Goal: Communication & Community: Answer question/provide support

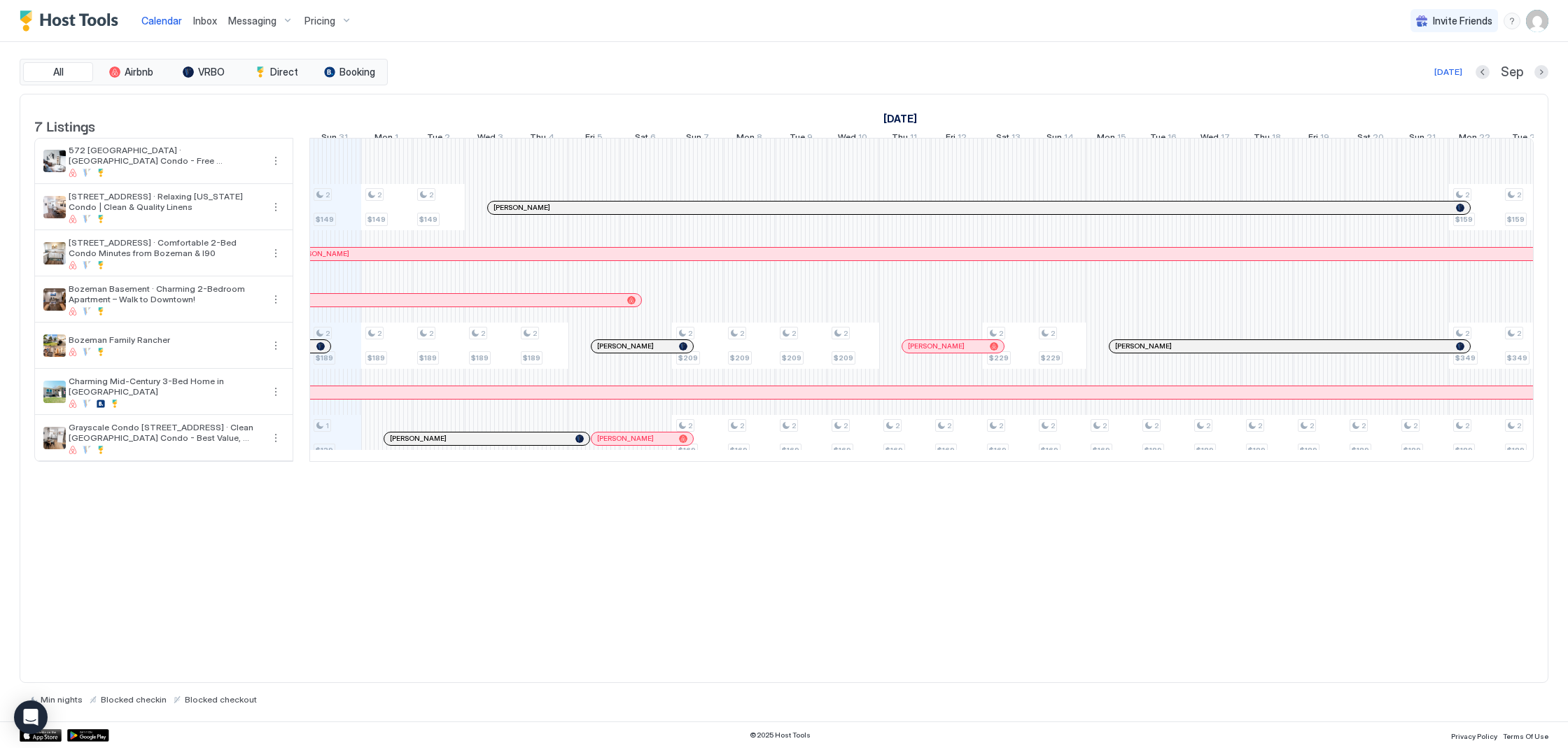
scroll to position [0, 778]
click at [197, 17] on span "Inbox" at bounding box center [205, 21] width 24 height 12
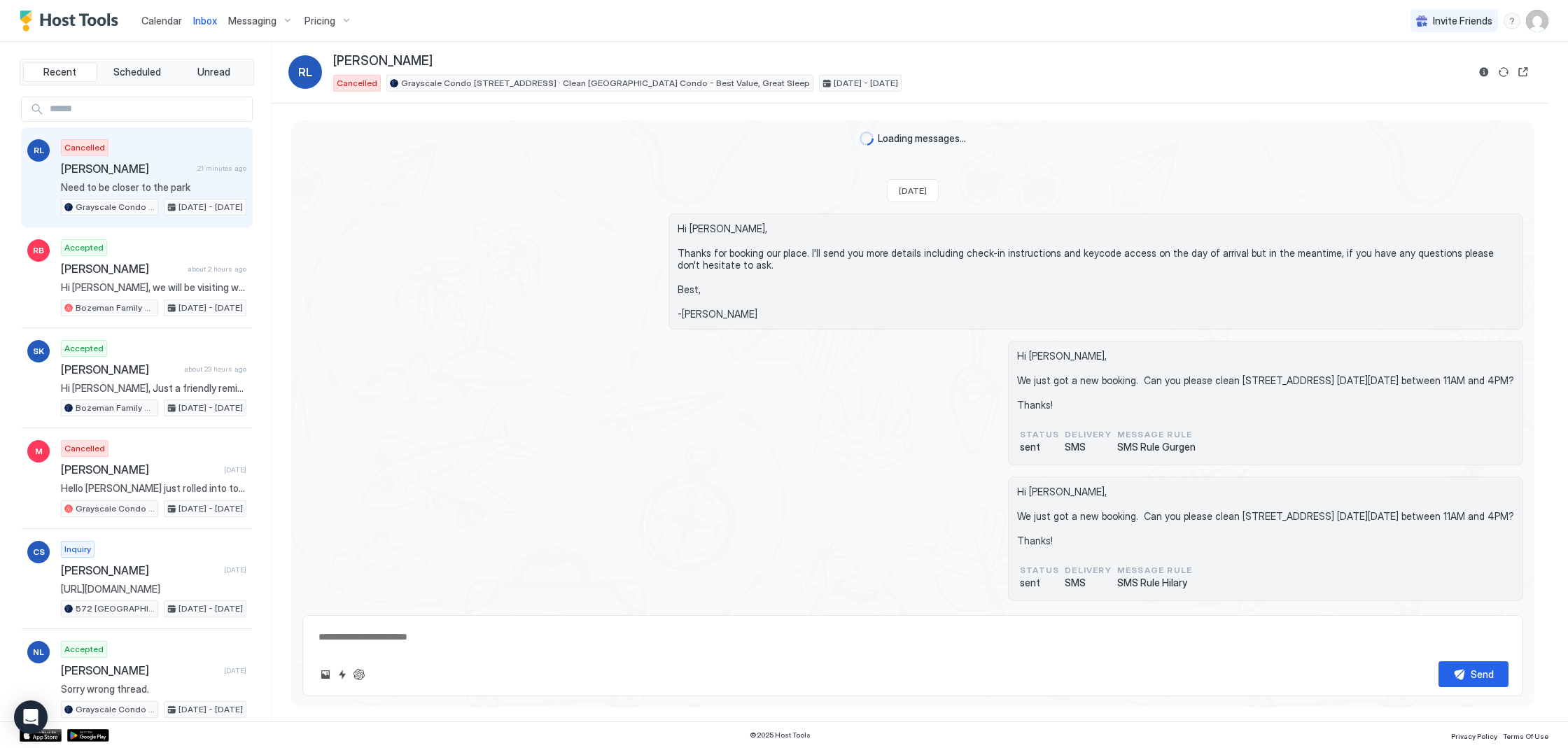
scroll to position [319, 0]
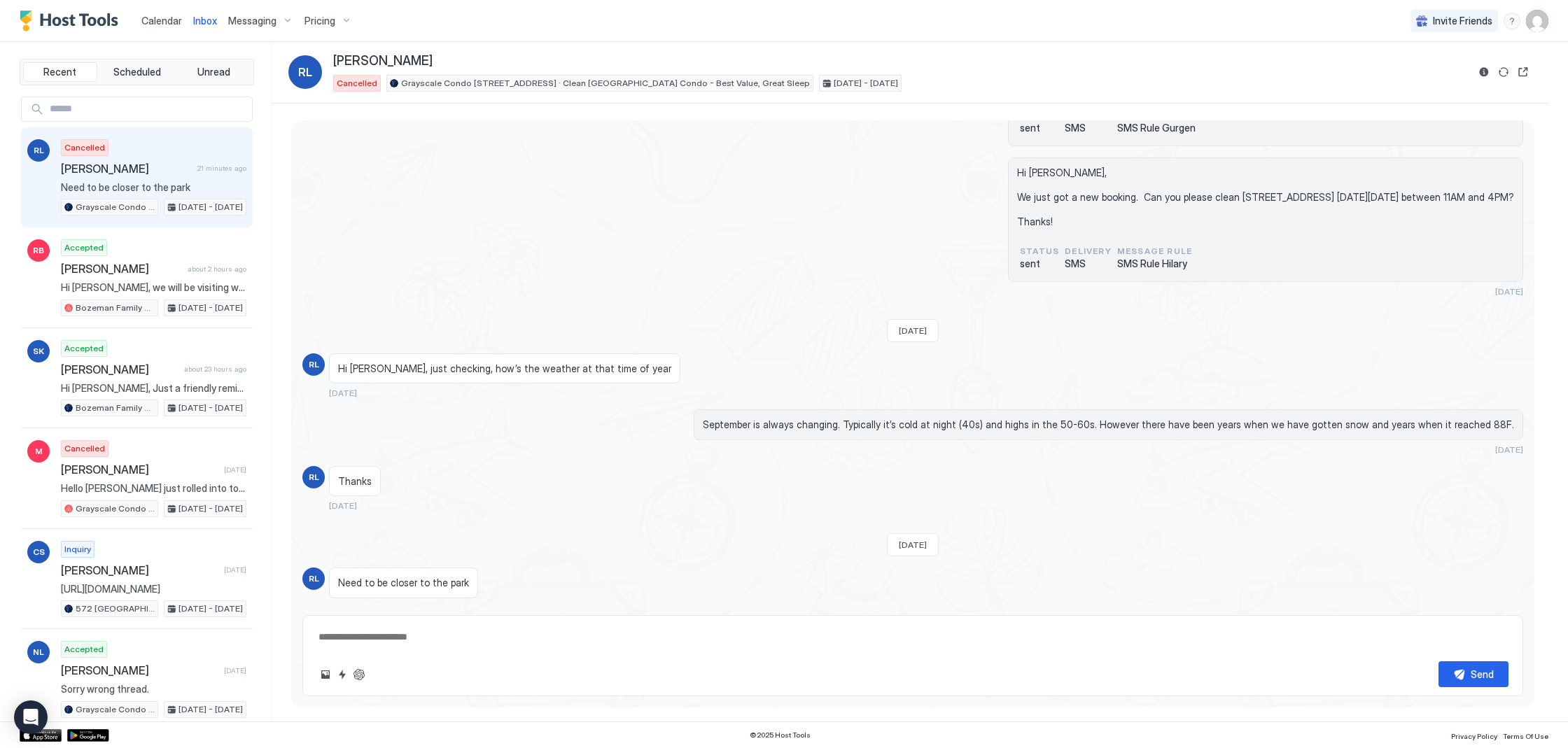
click at [172, 21] on span "Calendar" at bounding box center [161, 21] width 41 height 12
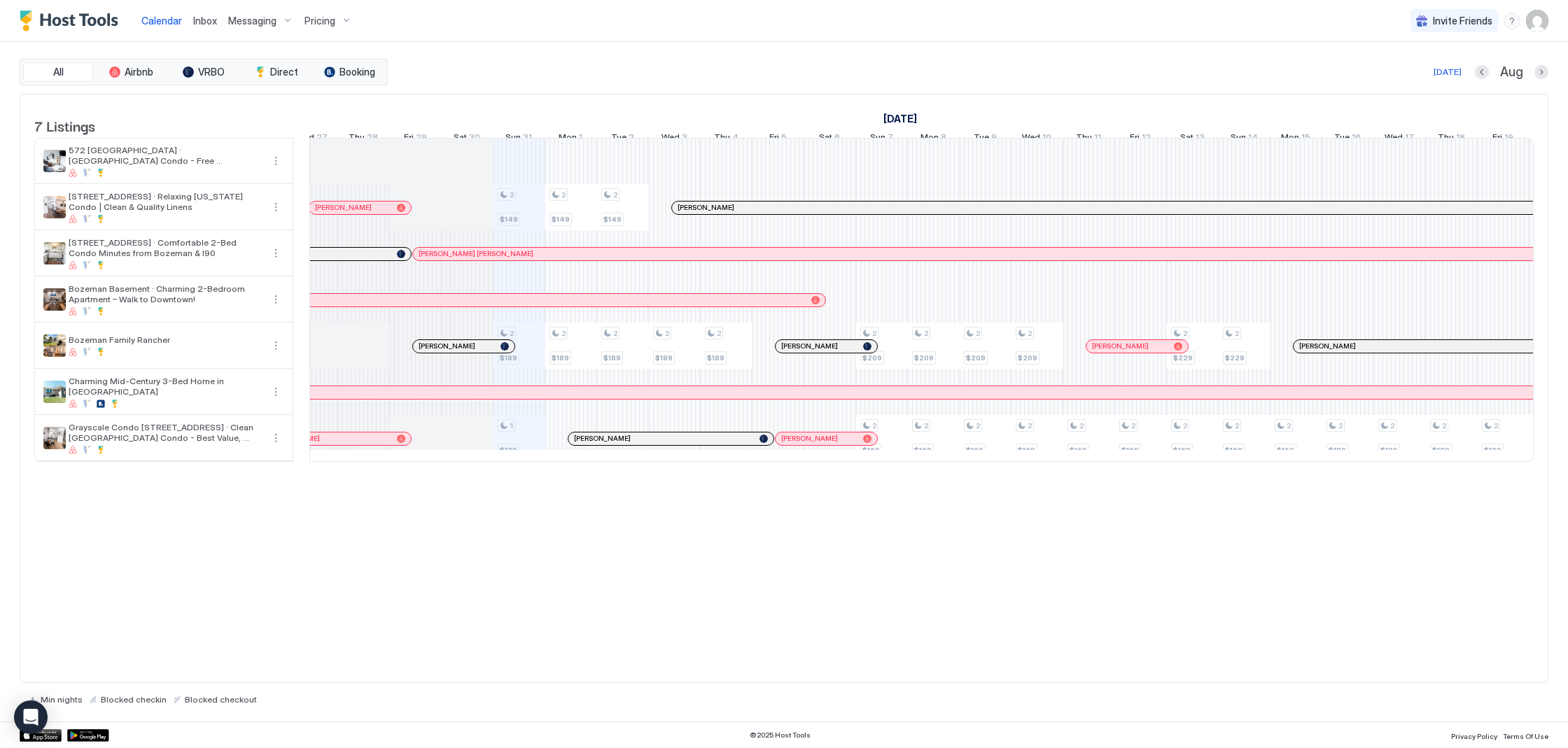
click at [438, 352] on div at bounding box center [439, 347] width 11 height 11
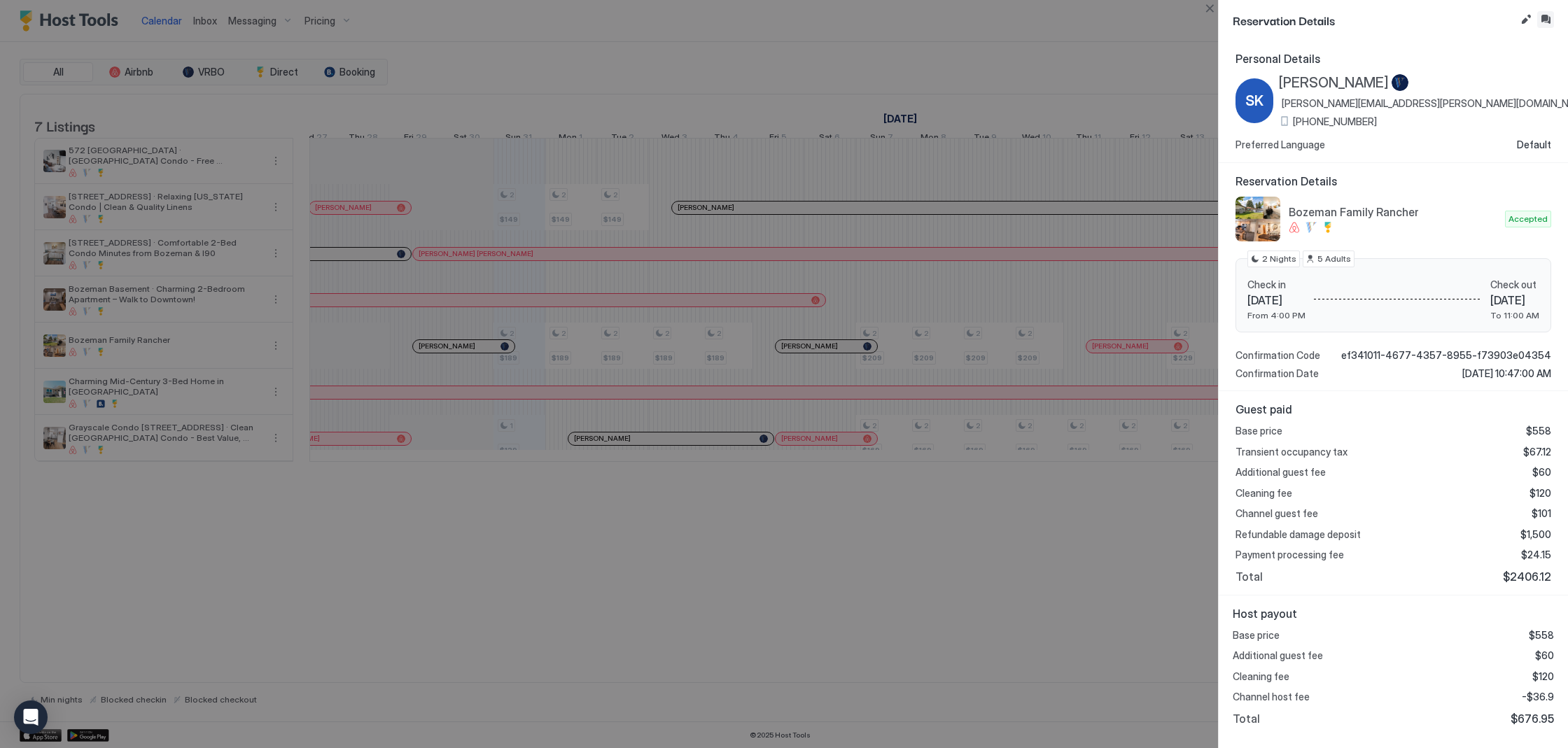
click at [1541, 19] on button "Inbox" at bounding box center [1545, 20] width 17 height 17
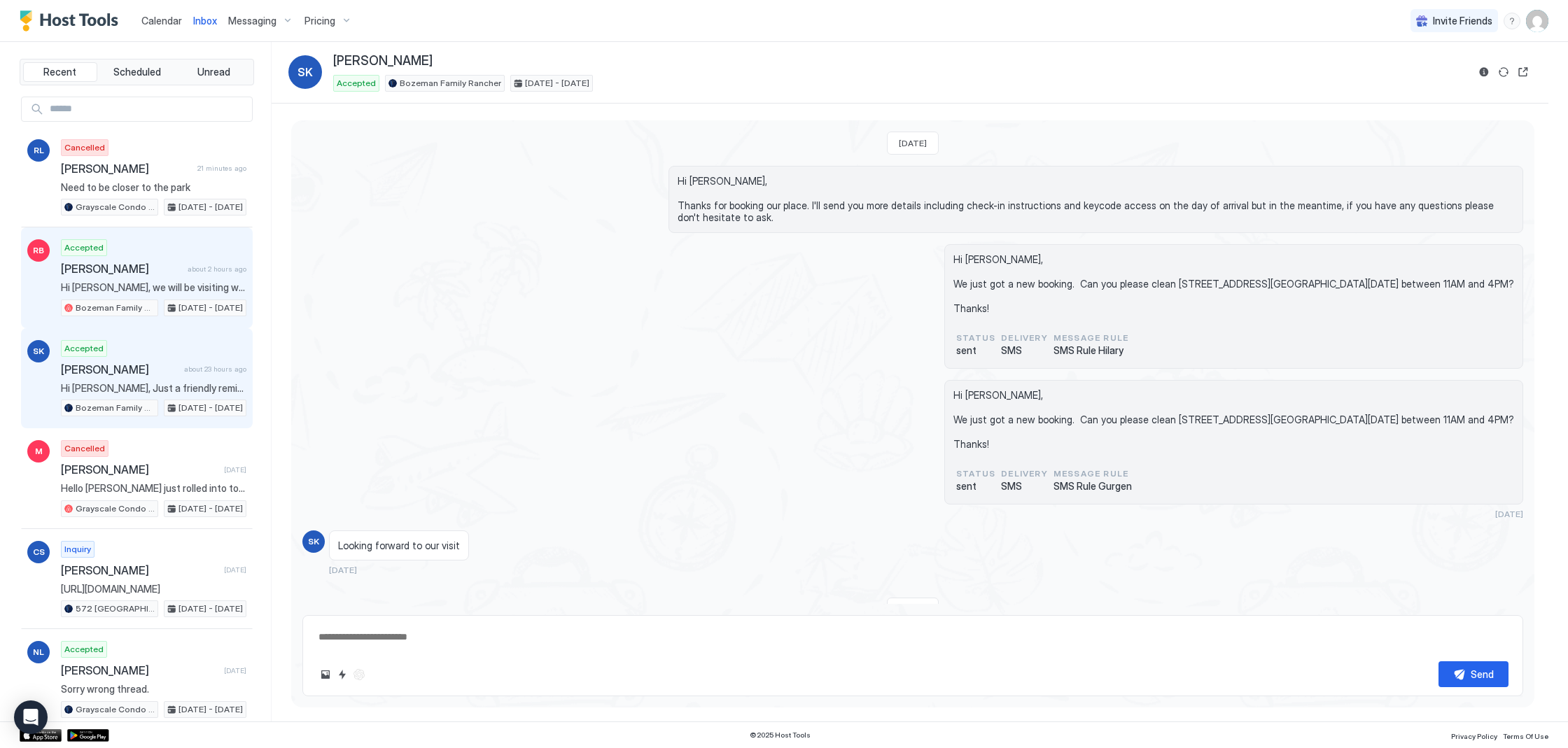
click at [152, 263] on span "Richard Baker" at bounding box center [121, 268] width 121 height 14
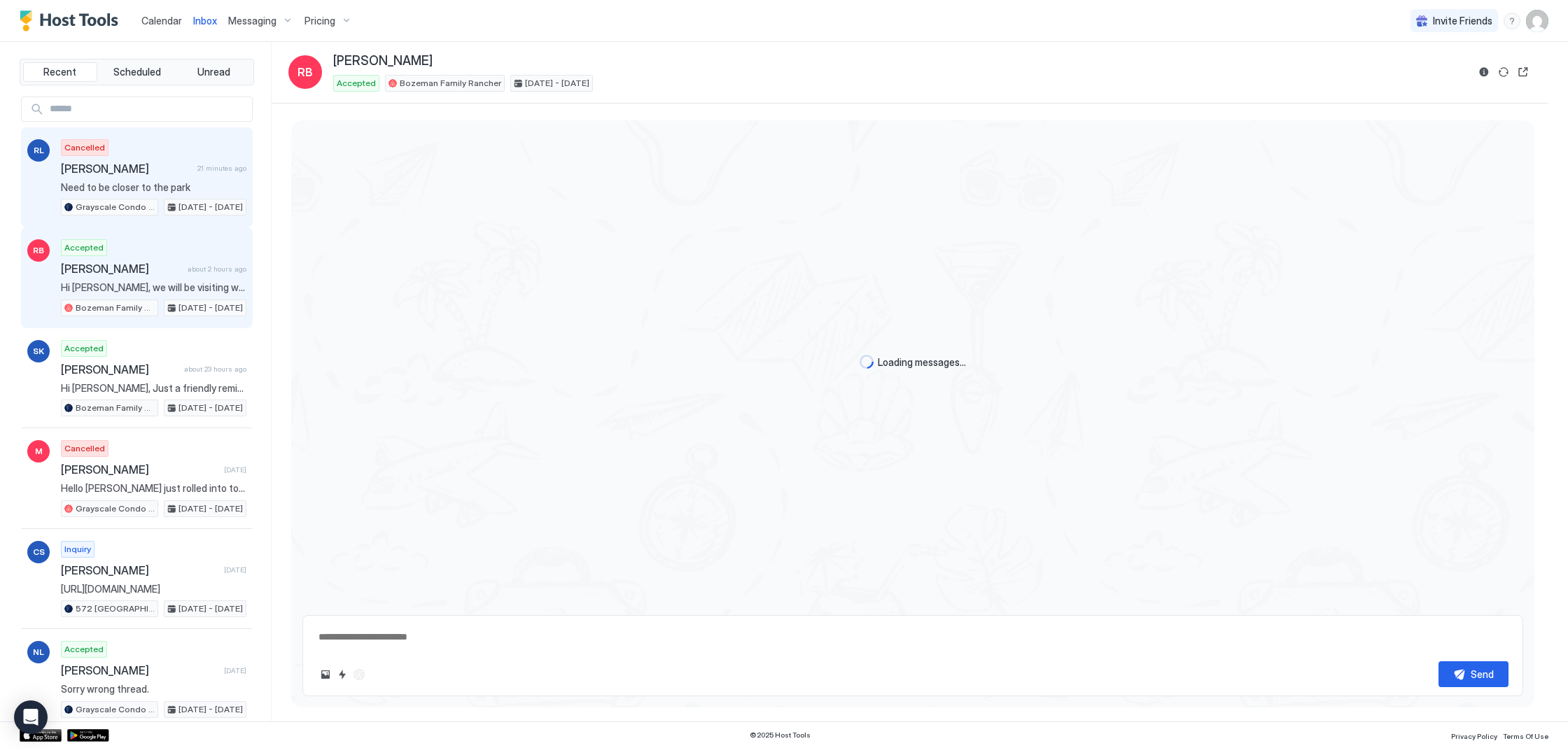
click at [148, 173] on span "Robert Long" at bounding box center [126, 169] width 131 height 14
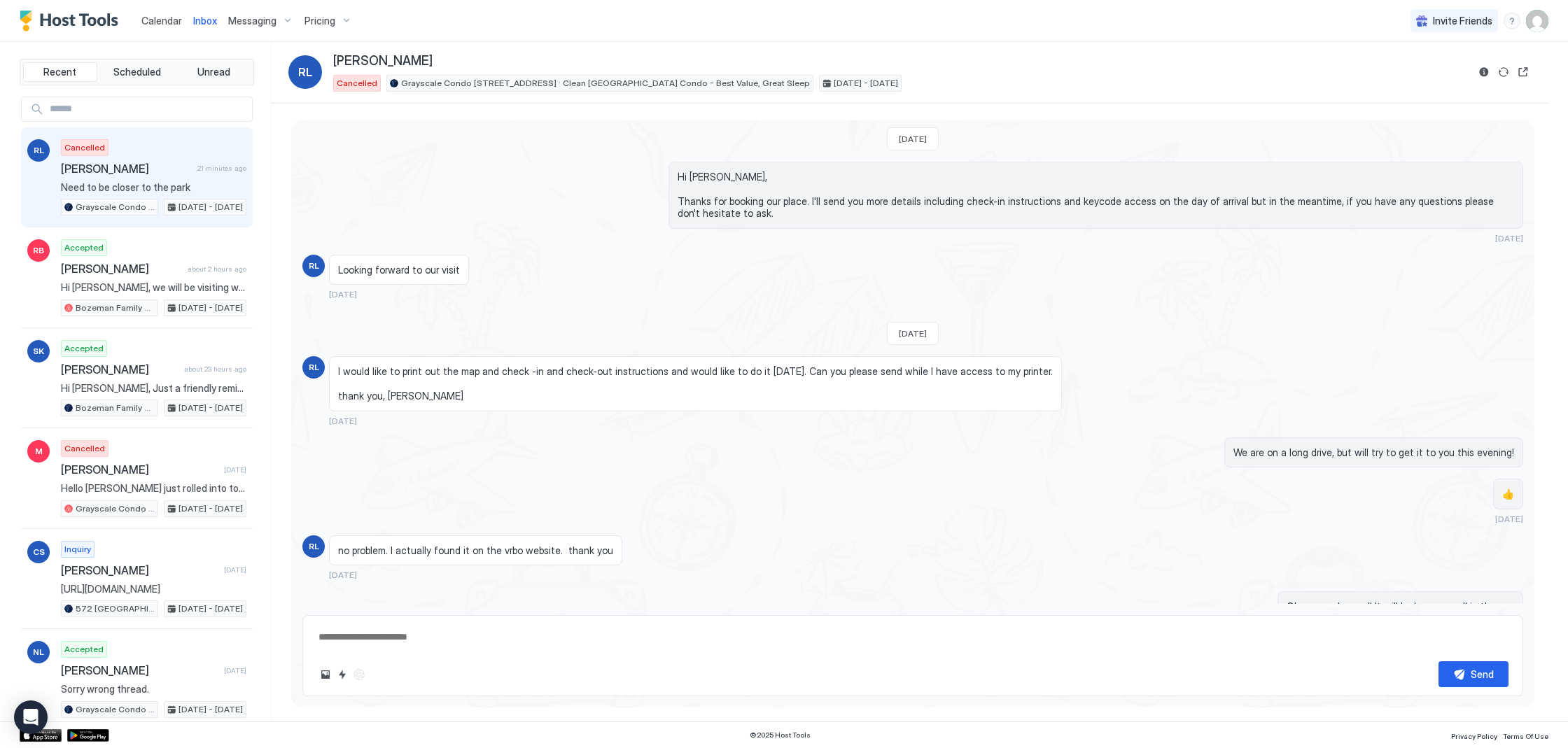
type textarea "*"
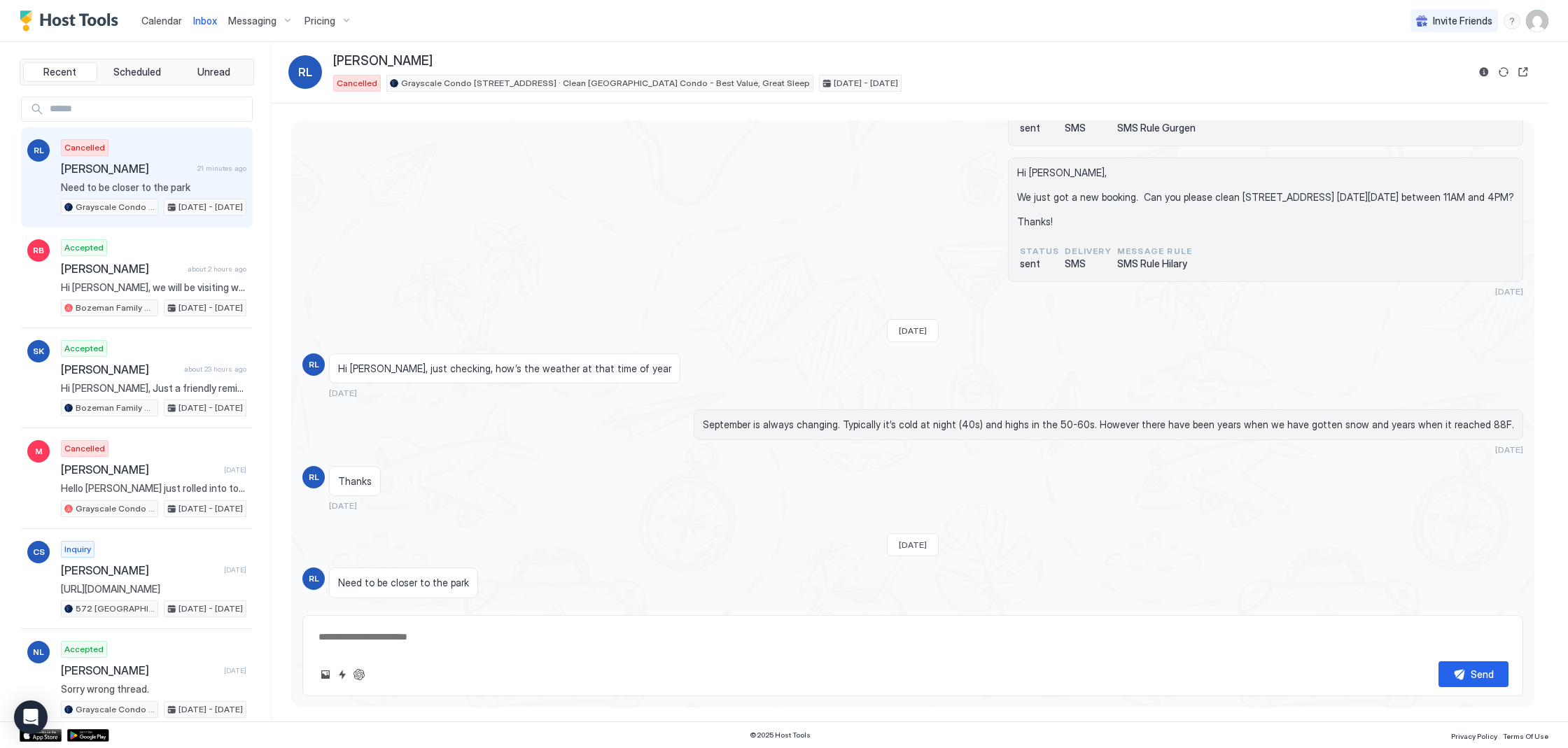
click at [160, 23] on span "Calendar" at bounding box center [161, 21] width 41 height 12
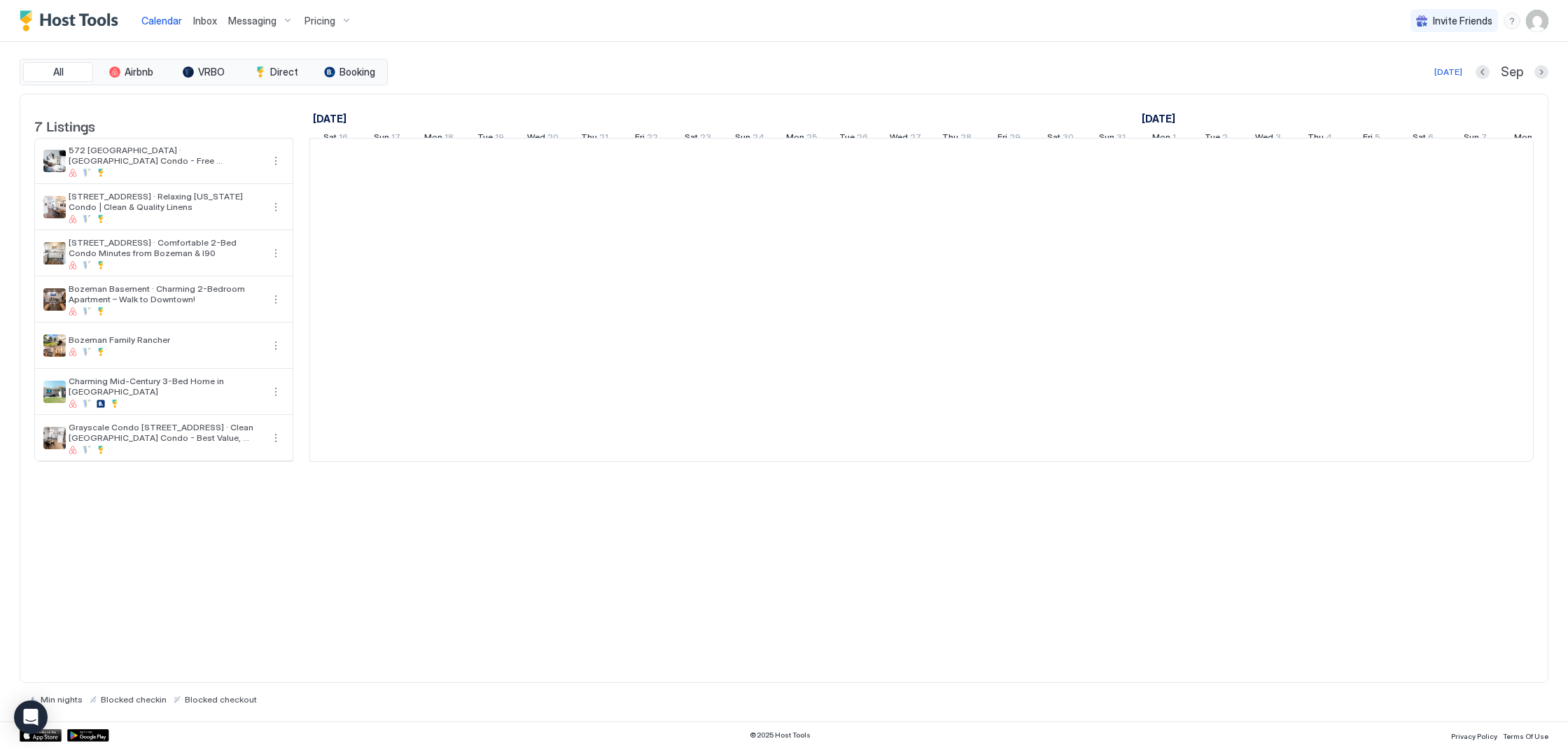
scroll to position [0, 778]
